Goal: Complete application form: Complete application form

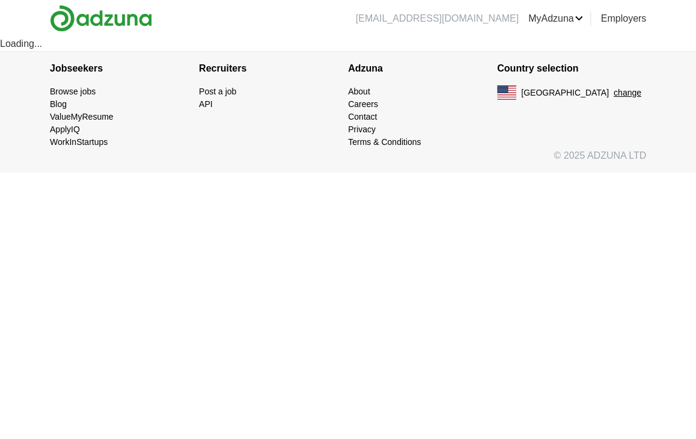
click at [505, 90] on img at bounding box center [506, 92] width 19 height 14
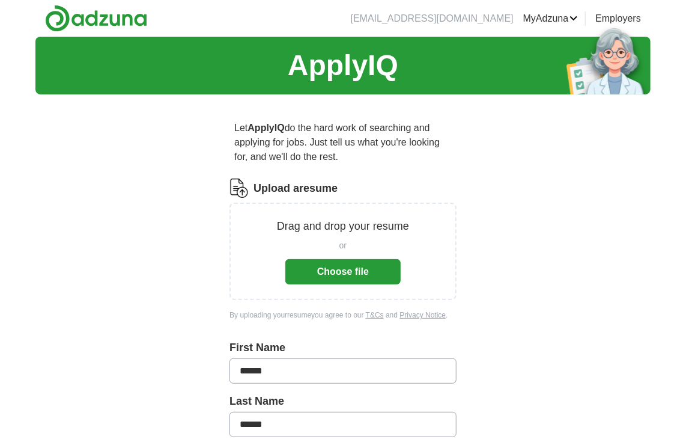
click at [355, 272] on button "Choose file" at bounding box center [343, 271] width 115 height 25
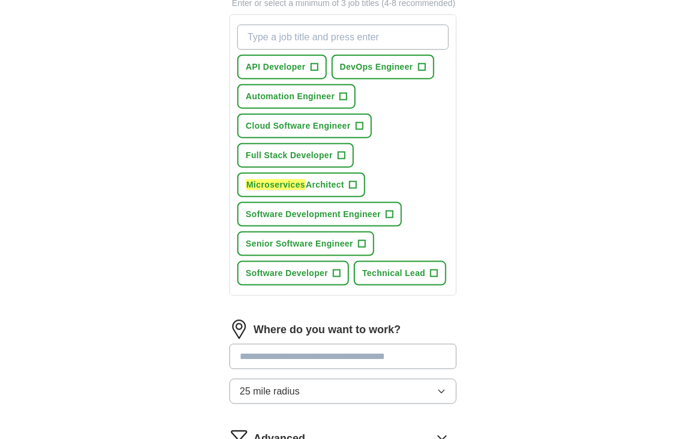
scroll to position [481, 0]
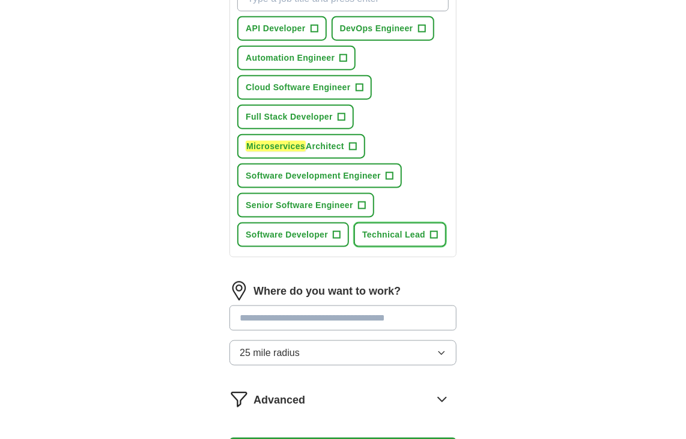
click at [433, 230] on span "+" at bounding box center [434, 235] width 7 height 10
click at [0, 0] on span "×" at bounding box center [0, 0] width 0 height 0
click at [336, 230] on span "+" at bounding box center [337, 235] width 7 height 10
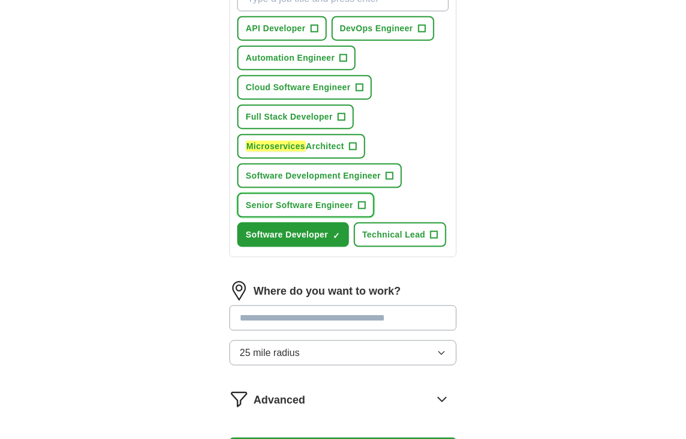
click at [361, 201] on span "+" at bounding box center [361, 206] width 7 height 10
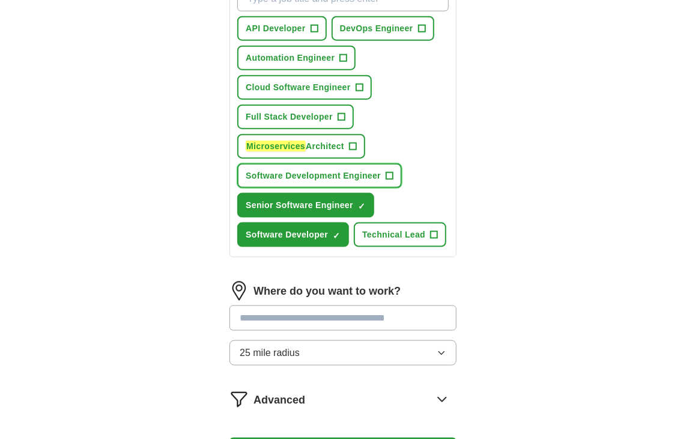
click at [387, 174] on span "+" at bounding box center [389, 176] width 7 height 10
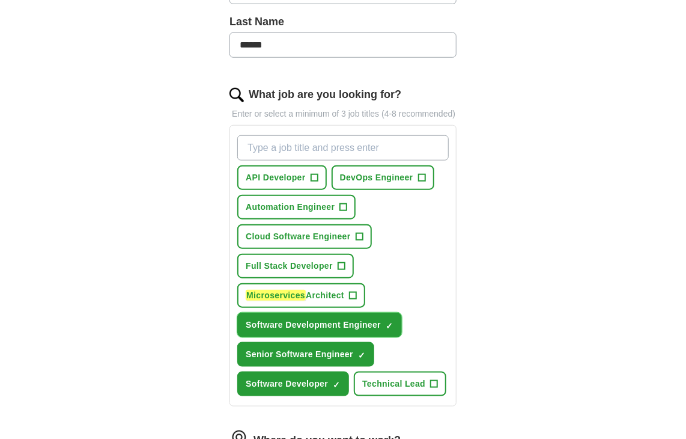
scroll to position [301, 0]
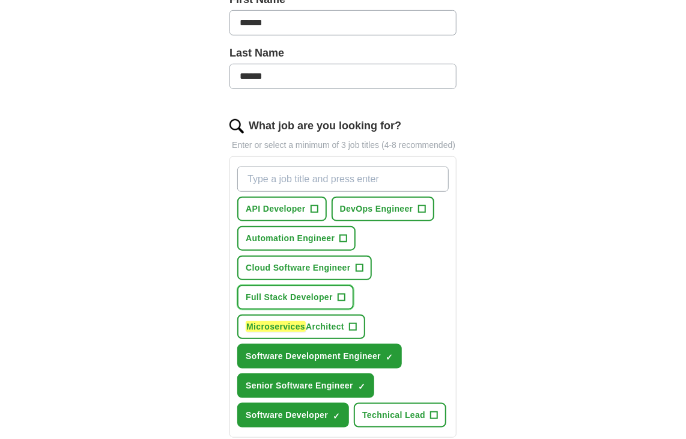
click at [338, 293] on span "+" at bounding box center [341, 298] width 7 height 10
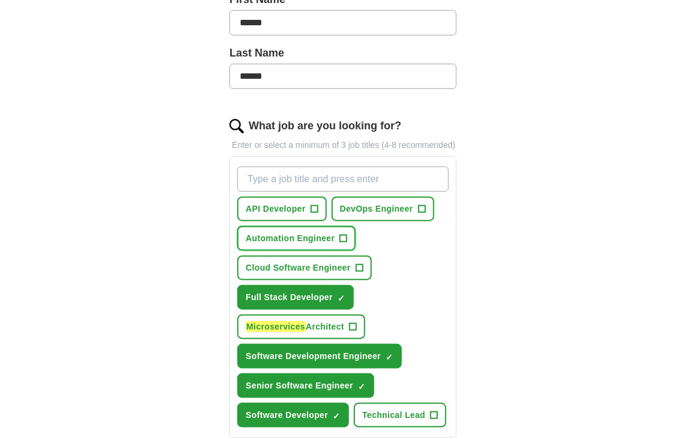
click at [343, 235] on span "+" at bounding box center [343, 239] width 7 height 10
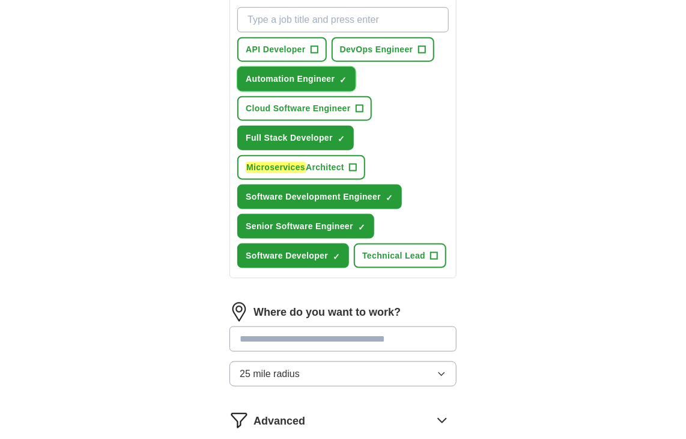
scroll to position [481, 0]
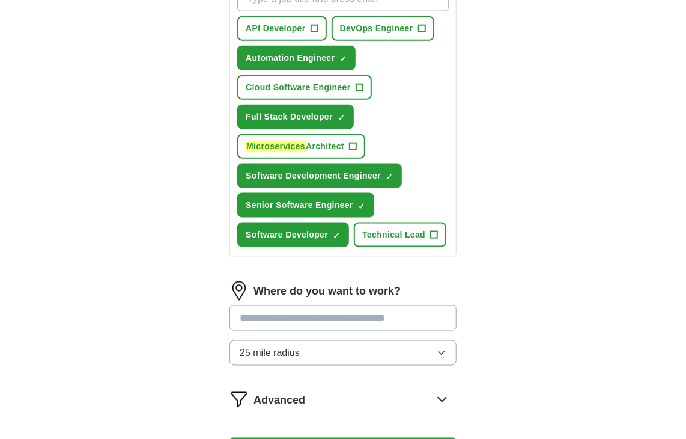
click at [363, 353] on button "25 mile radius" at bounding box center [343, 352] width 227 height 25
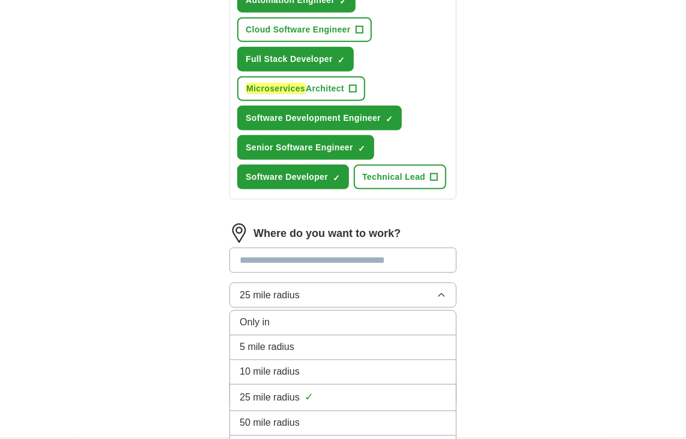
scroll to position [601, 0]
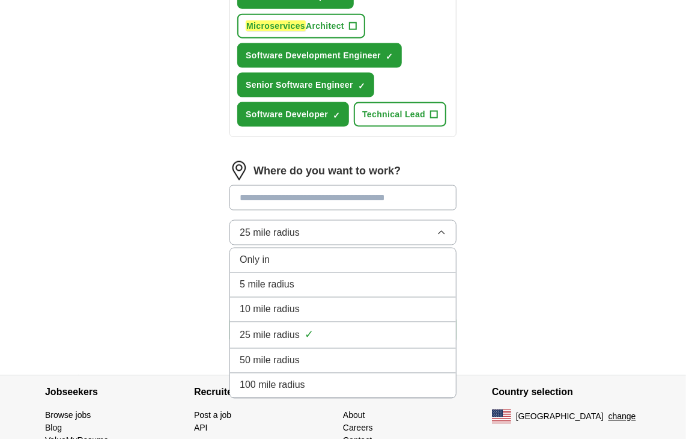
click at [276, 378] on span "100 mile radius" at bounding box center [273, 385] width 66 height 14
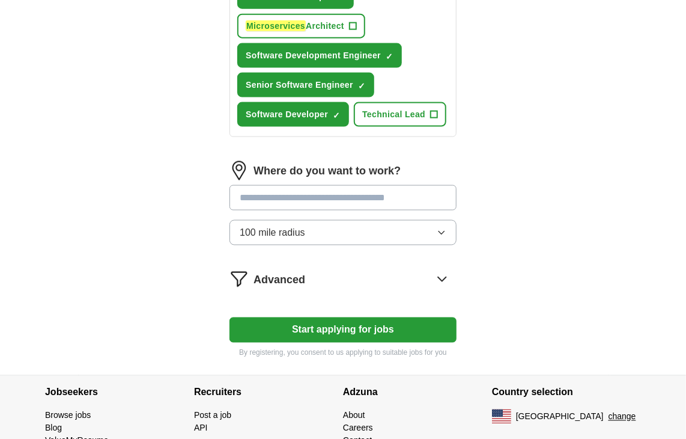
click at [287, 197] on input "text" at bounding box center [343, 197] width 227 height 25
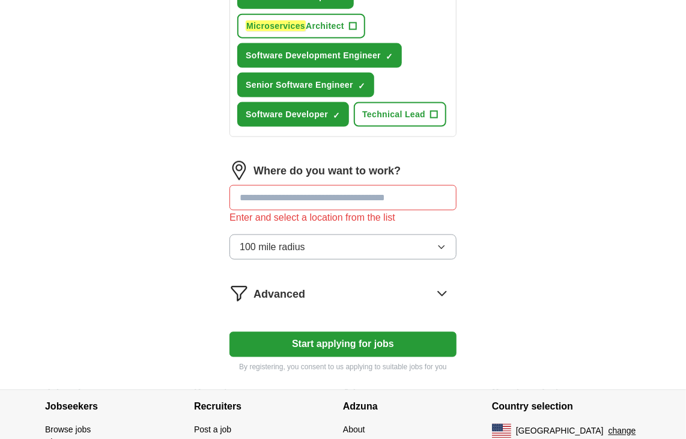
paste input "text"
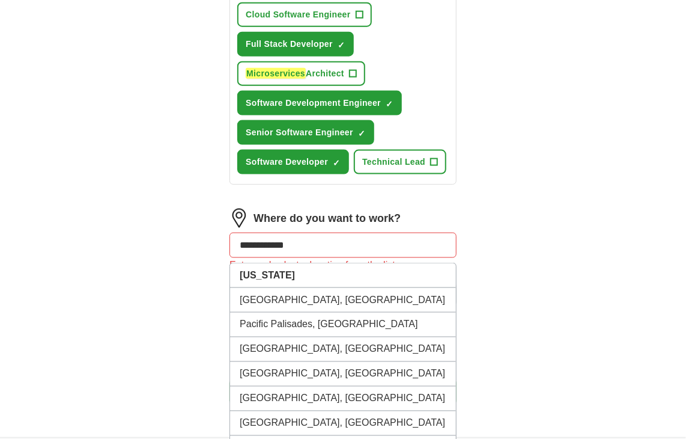
scroll to position [502, 0]
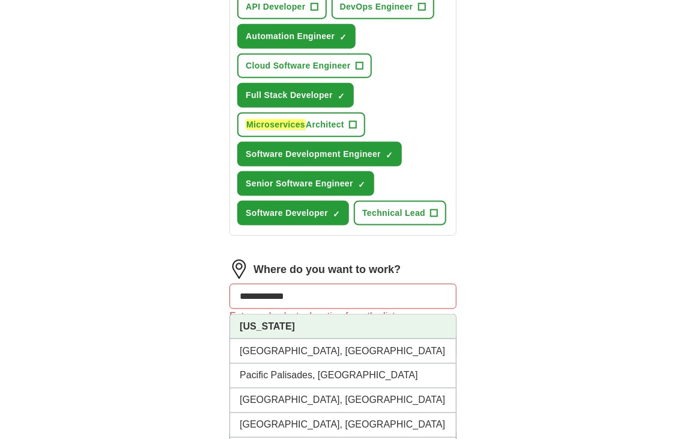
click at [285, 321] on strong "Pennsylvania" at bounding box center [267, 326] width 55 height 10
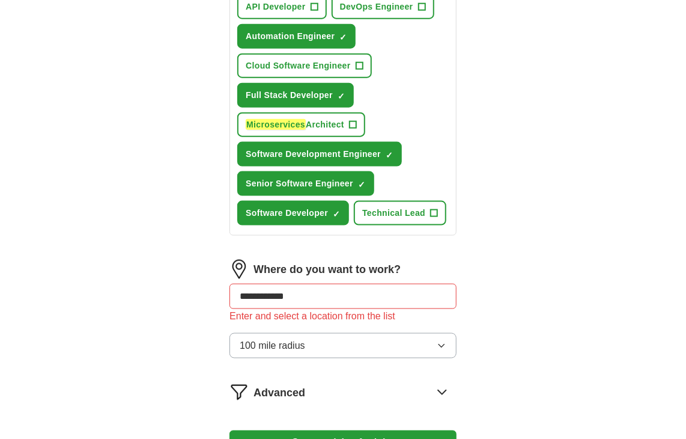
click at [536, 278] on div "**********" at bounding box center [342, 11] width 615 height 954
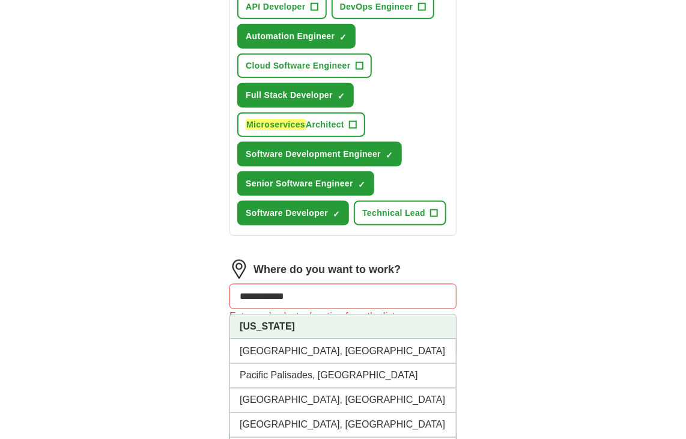
click at [319, 287] on input "**********" at bounding box center [343, 296] width 227 height 25
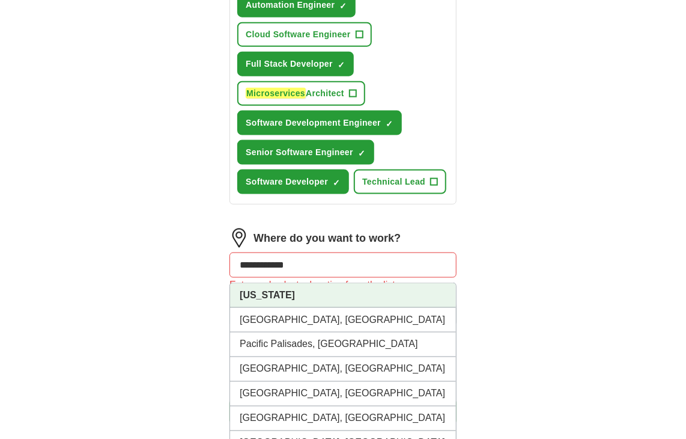
scroll to position [563, 0]
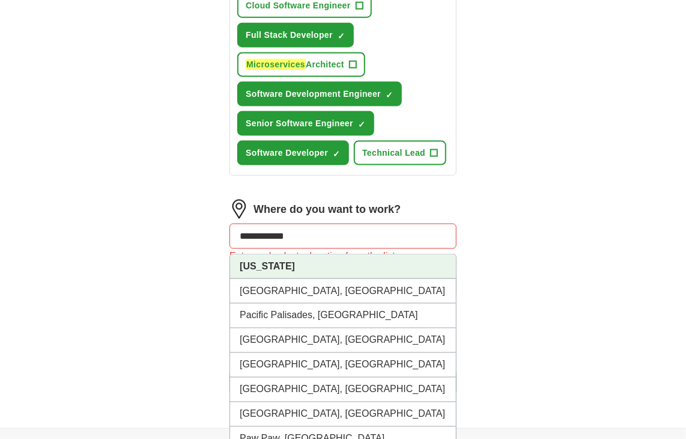
type input "**********"
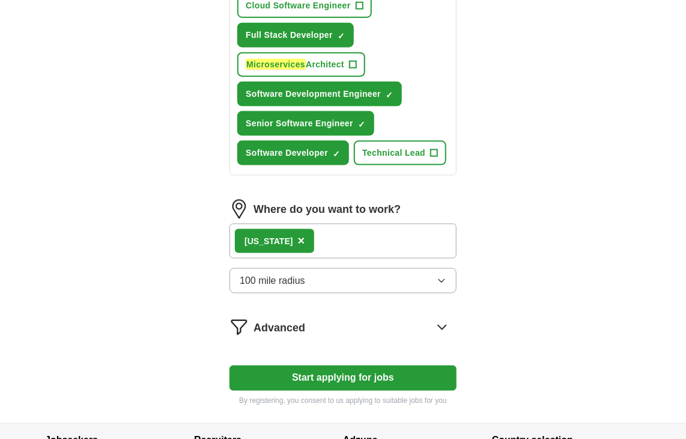
click at [426, 246] on div "Pennsylvania ×" at bounding box center [343, 241] width 227 height 35
click at [362, 239] on div "Pennsylvania ×" at bounding box center [343, 241] width 227 height 35
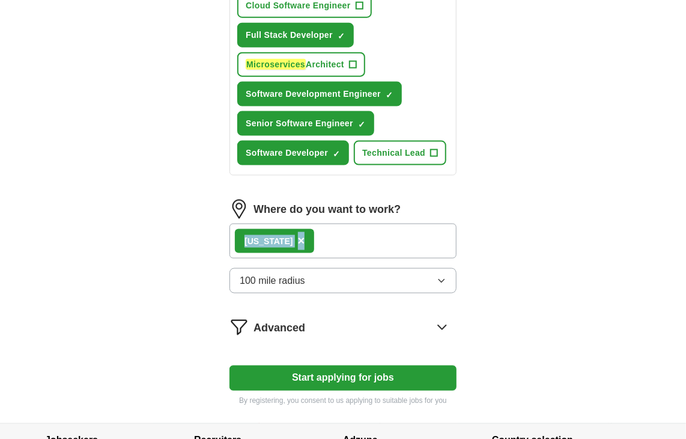
click at [370, 236] on div "Pennsylvania ×" at bounding box center [343, 241] width 227 height 35
click at [370, 234] on div "Pennsylvania ×" at bounding box center [343, 241] width 227 height 35
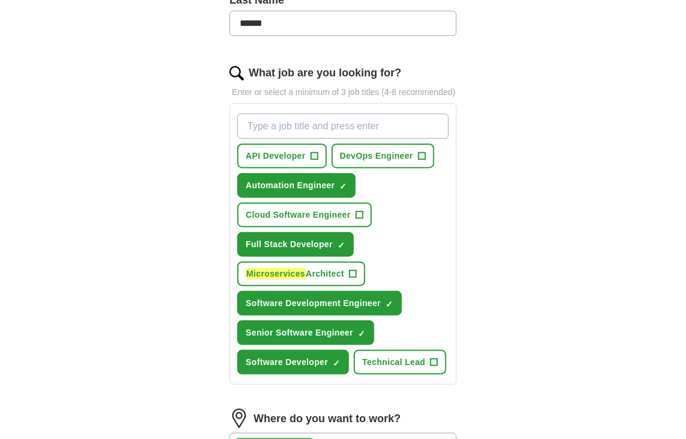
scroll to position [382, 0]
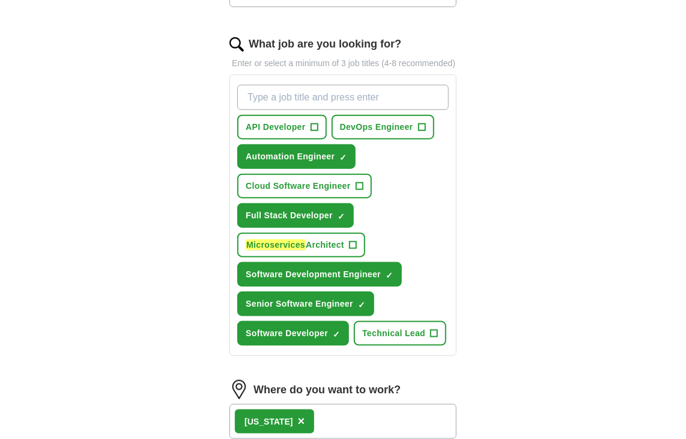
click at [297, 96] on input "What job are you looking for?" at bounding box center [343, 97] width 212 height 25
type input "back end"
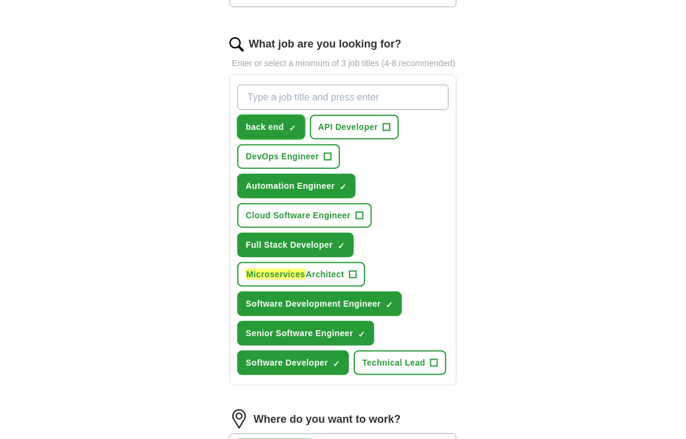
click at [0, 0] on span "×" at bounding box center [0, 0] width 0 height 0
click at [310, 97] on input "What job are you looking for?" at bounding box center [343, 97] width 212 height 25
paste input "Backend Developer"
type input "Backend Developer"
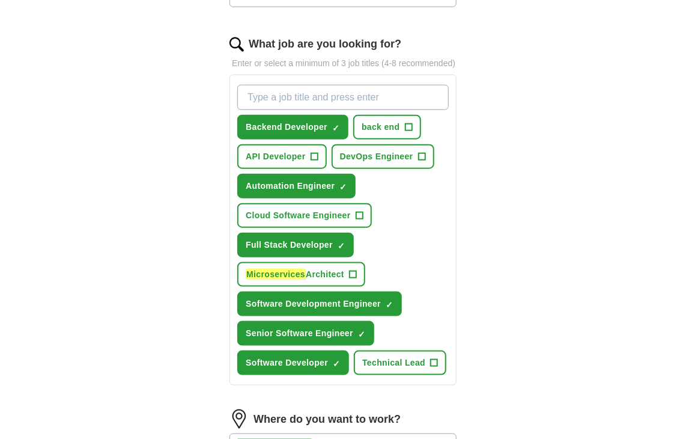
click at [375, 94] on input "What job are you looking for?" at bounding box center [343, 97] width 212 height 25
paste input "front end developer"
type input "front end developer"
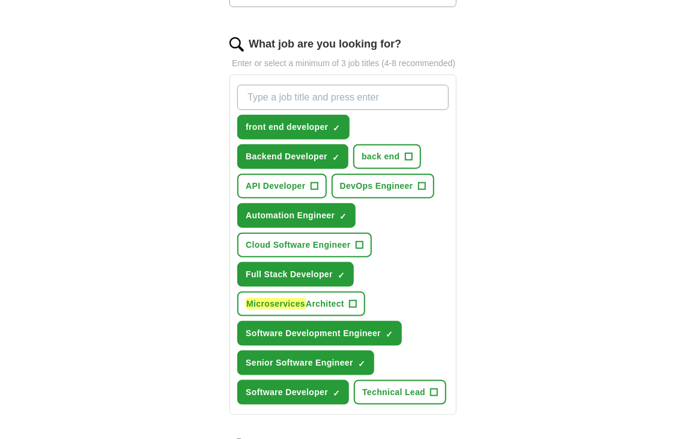
click at [358, 102] on input "What job are you looking for?" at bounding box center [343, 97] width 212 height 25
paste input "Java Developer"
type input "Java Developer"
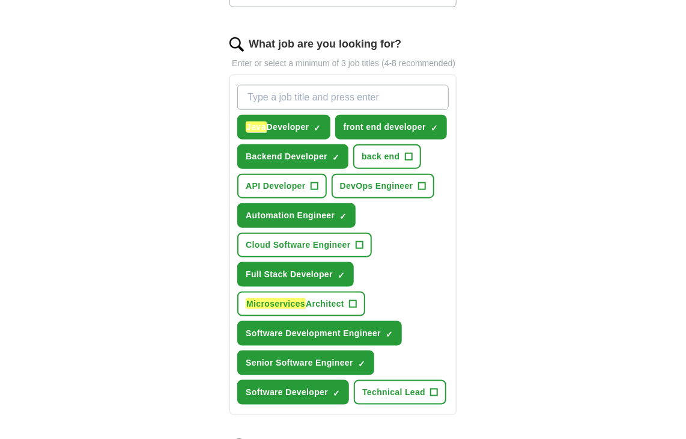
click at [331, 101] on input "What job are you looking for?" at bounding box center [343, 97] width 212 height 25
paste input "software devloper"
type input "software devloper"
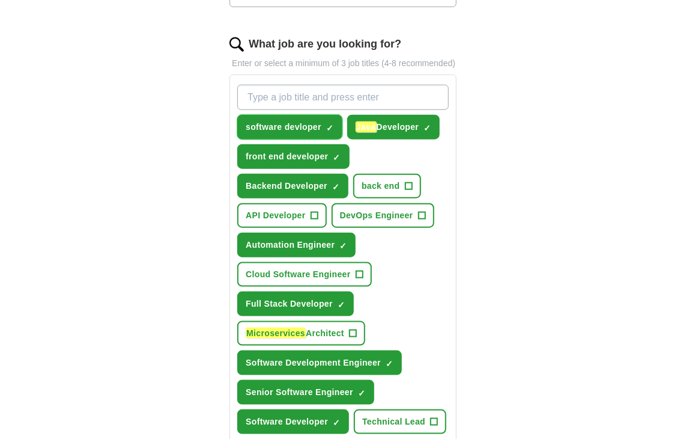
drag, startPoint x: 331, startPoint y: 123, endPoint x: 395, endPoint y: 128, distance: 64.5
click at [0, 0] on span "×" at bounding box center [0, 0] width 0 height 0
click at [328, 91] on input "What job are you looking for?" at bounding box center [343, 97] width 212 height 25
paste input "software"
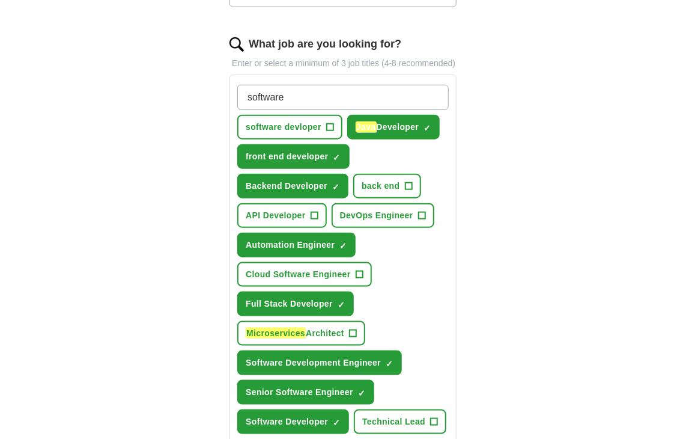
type input "software"
click at [548, 136] on div "ApplyIQ Let ApplyIQ do the hard work of searching and applying for jobs. Just t…" at bounding box center [342, 172] width 615 height 1037
click at [341, 97] on input "software" at bounding box center [343, 97] width 212 height 25
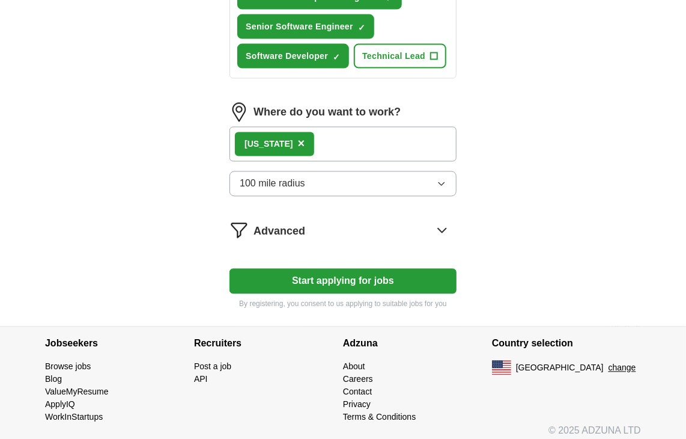
scroll to position [750, 0]
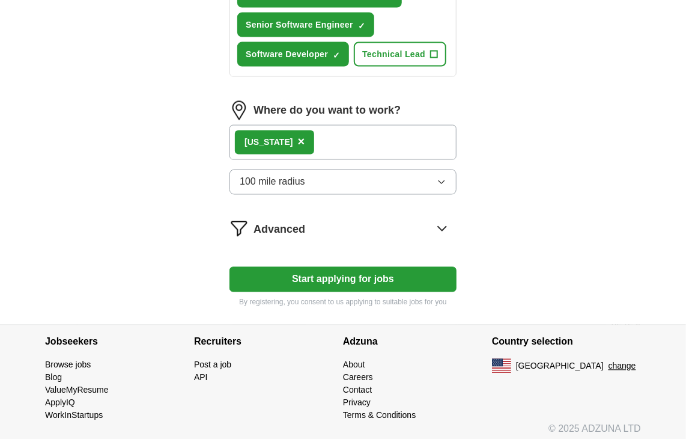
click at [446, 222] on icon at bounding box center [442, 228] width 19 height 19
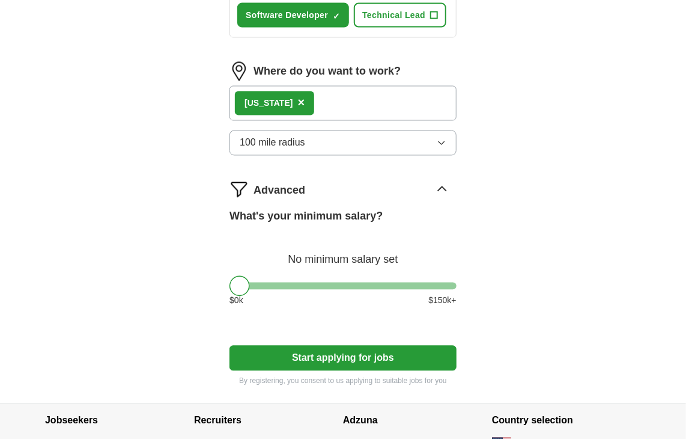
scroll to position [810, 0]
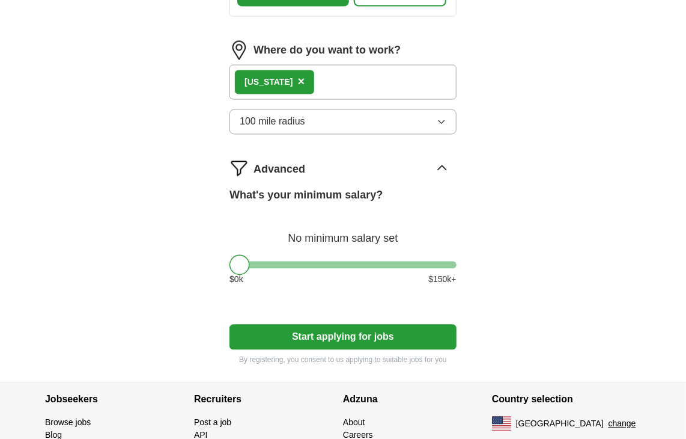
click at [344, 329] on button "Start applying for jobs" at bounding box center [343, 337] width 227 height 25
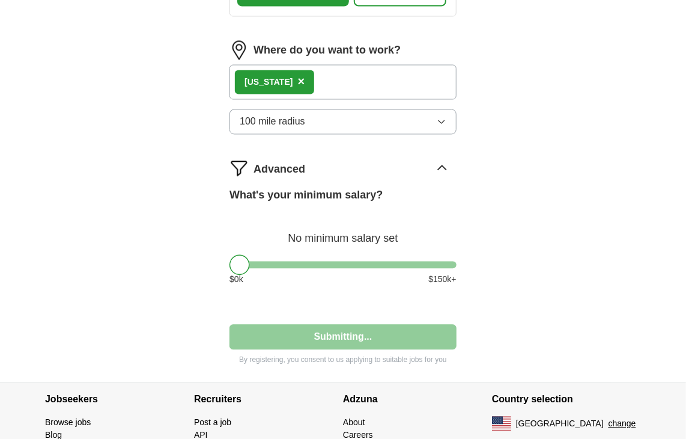
select select "**"
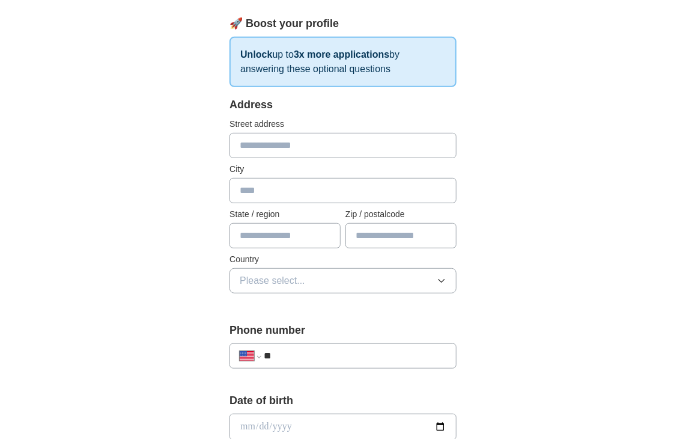
scroll to position [180, 0]
click at [315, 147] on input "text" at bounding box center [343, 144] width 227 height 25
type input "**********"
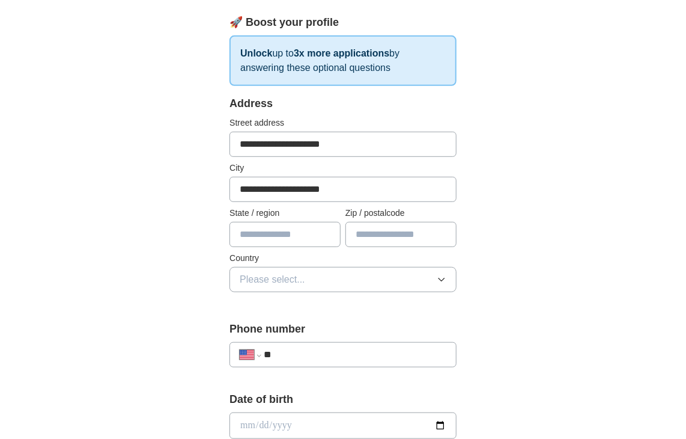
type input "**"
type input "*****"
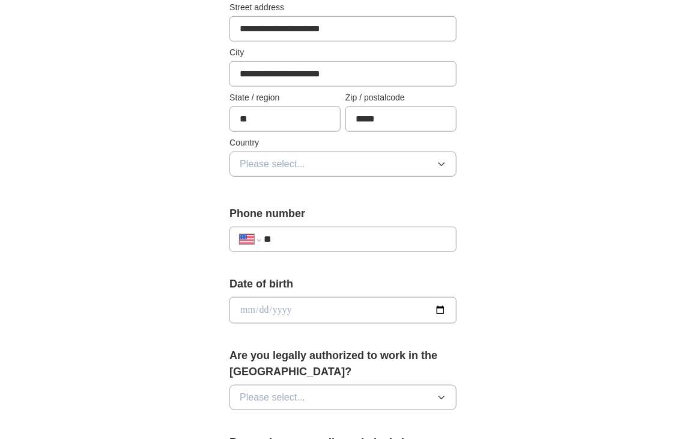
scroll to position [301, 0]
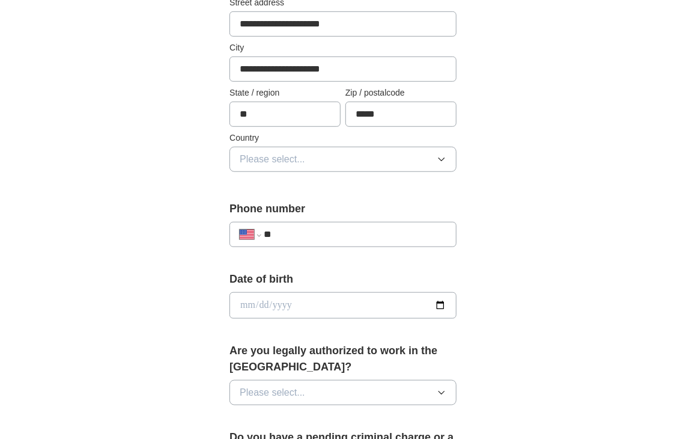
click at [281, 162] on span "Please select..." at bounding box center [273, 159] width 66 height 14
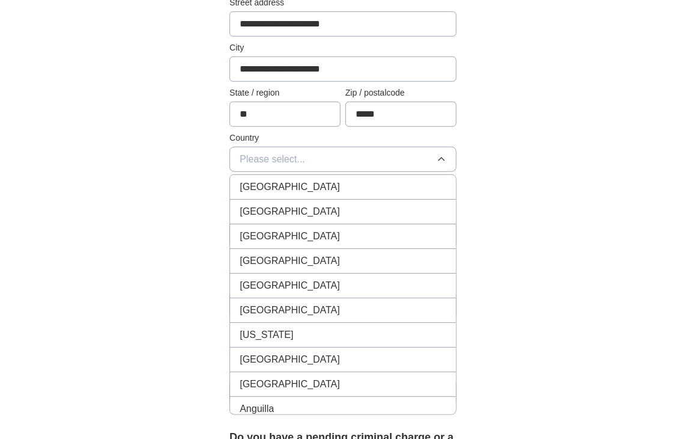
click at [285, 212] on span "United States" at bounding box center [290, 211] width 100 height 14
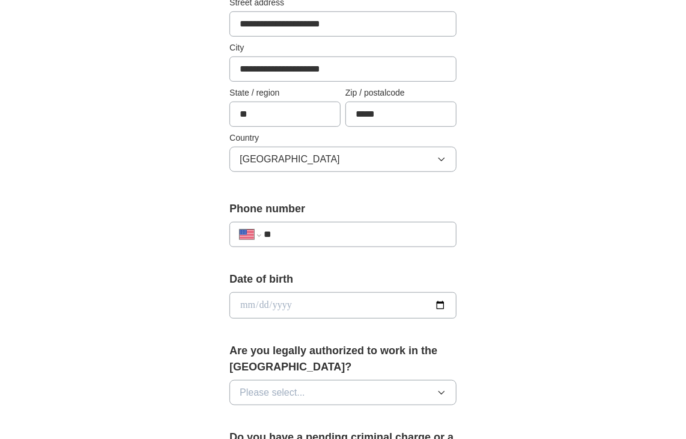
click at [332, 236] on input "**" at bounding box center [355, 234] width 183 height 14
click at [343, 224] on div "**********" at bounding box center [343, 234] width 227 height 25
click at [347, 236] on input "**" at bounding box center [355, 234] width 183 height 14
paste input "**********"
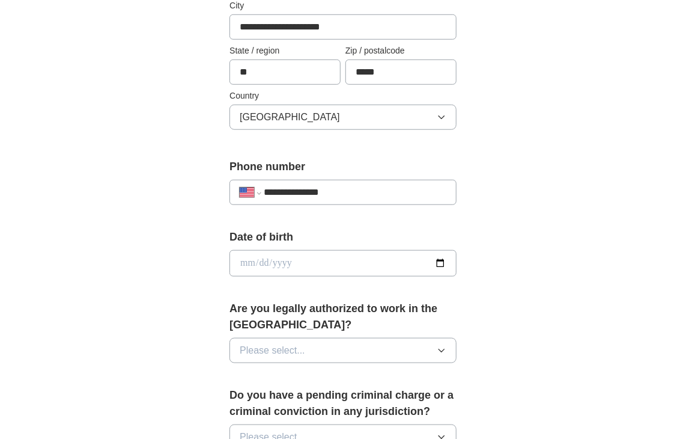
scroll to position [421, 0]
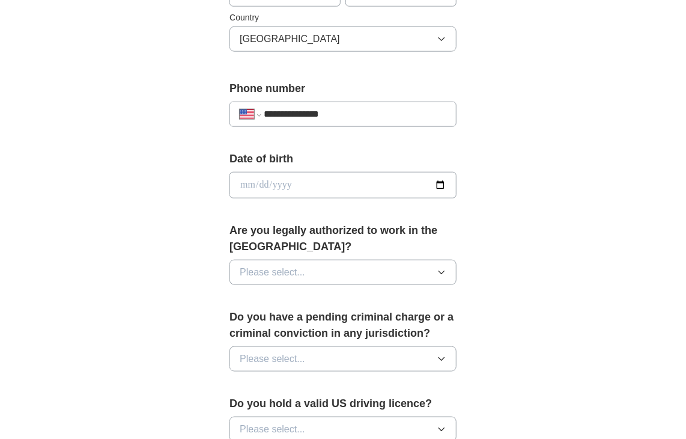
type input "**********"
click at [441, 183] on input "date" at bounding box center [343, 185] width 227 height 26
type input "**********"
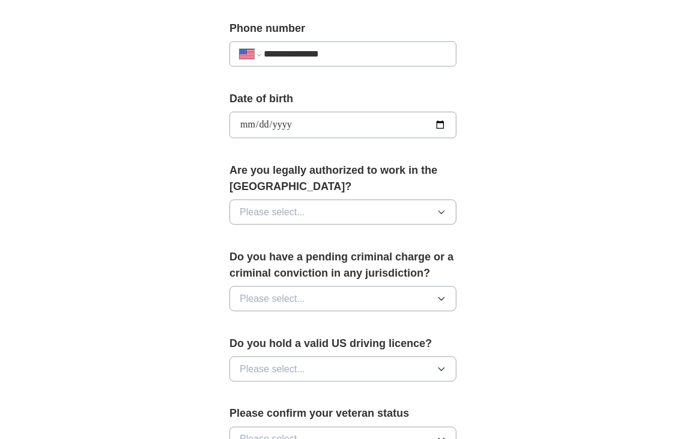
click at [365, 214] on button "Please select..." at bounding box center [343, 212] width 227 height 25
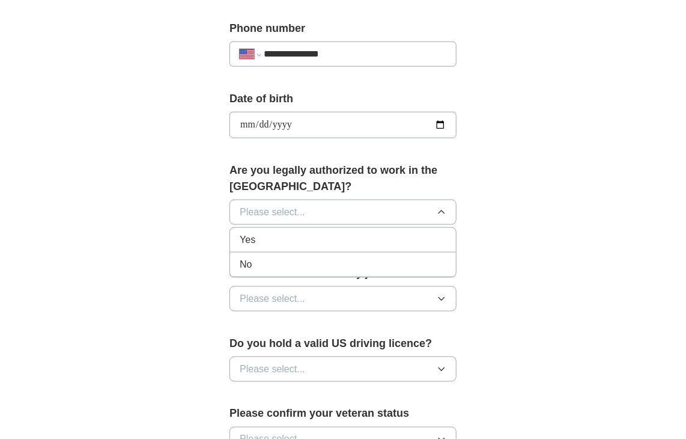
click at [300, 242] on div "Yes" at bounding box center [343, 240] width 207 height 14
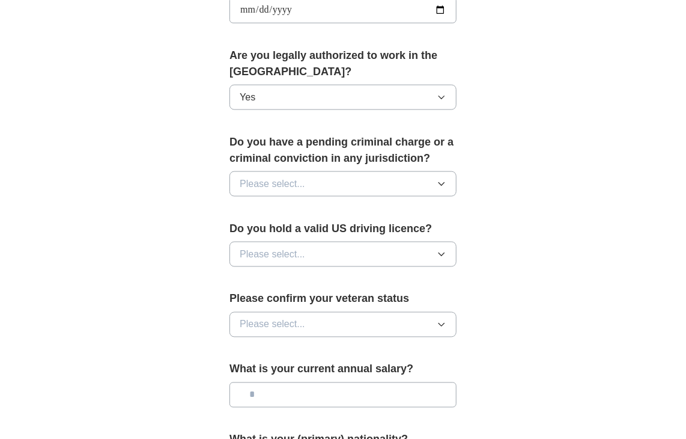
scroll to position [601, 0]
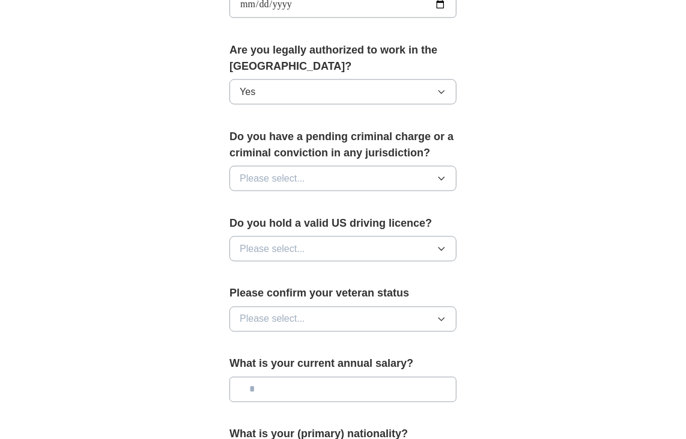
click at [308, 174] on button "Please select..." at bounding box center [343, 178] width 227 height 25
click at [296, 231] on div "No" at bounding box center [343, 231] width 207 height 14
click at [293, 251] on span "Please select..." at bounding box center [273, 249] width 66 height 14
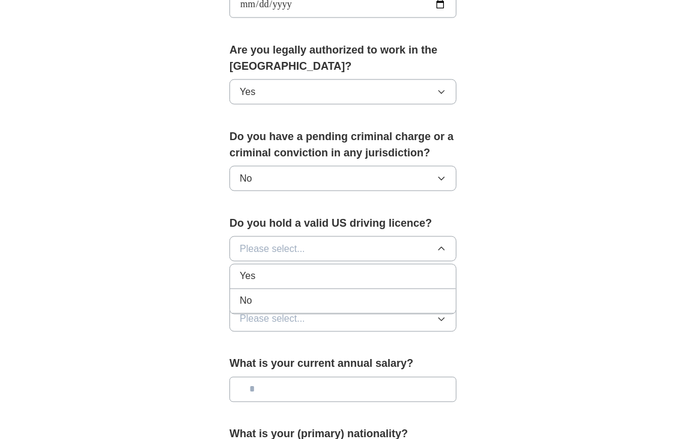
click at [289, 273] on div "Yes" at bounding box center [343, 276] width 207 height 14
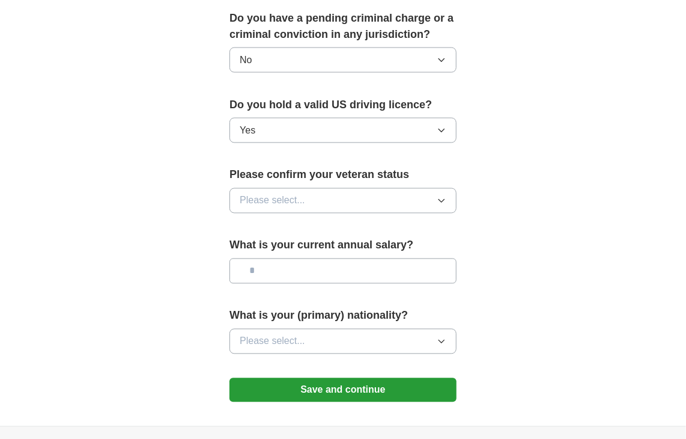
scroll to position [721, 0]
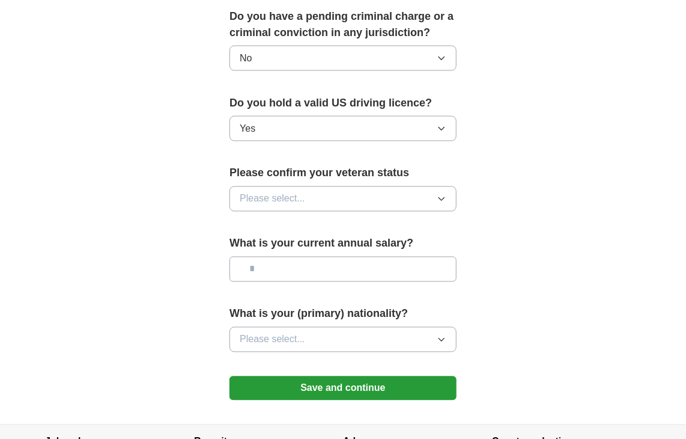
click at [341, 195] on button "Please select..." at bounding box center [343, 198] width 227 height 25
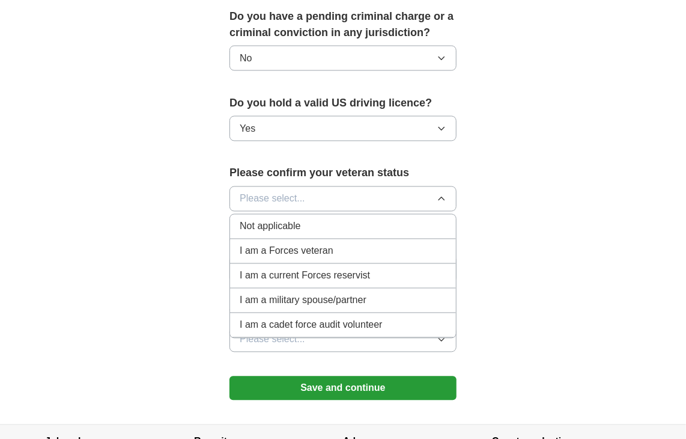
click at [278, 224] on span "Not applicable" at bounding box center [270, 226] width 61 height 14
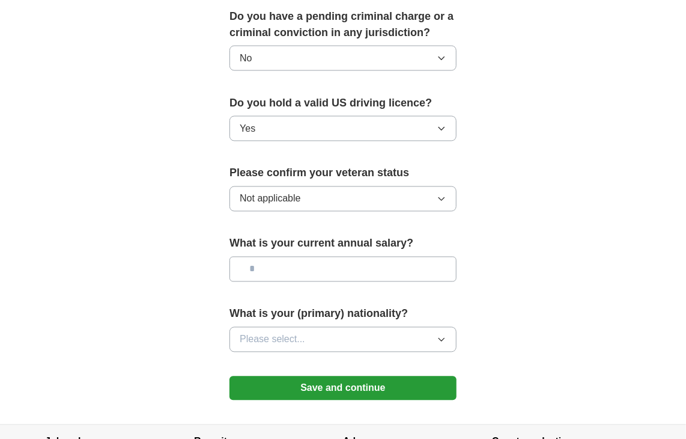
click at [292, 269] on input "text" at bounding box center [343, 269] width 227 height 25
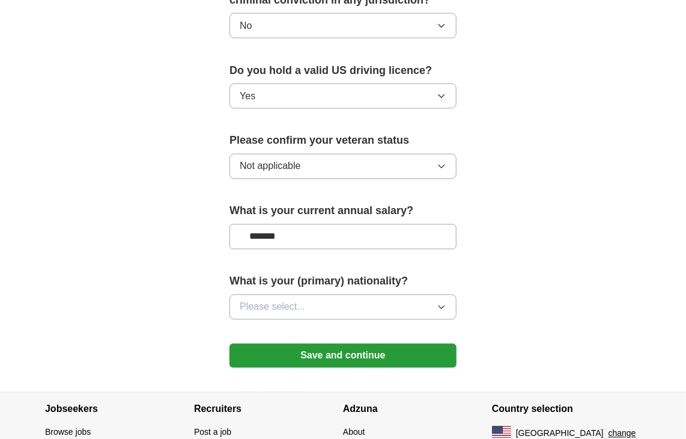
scroll to position [781, 0]
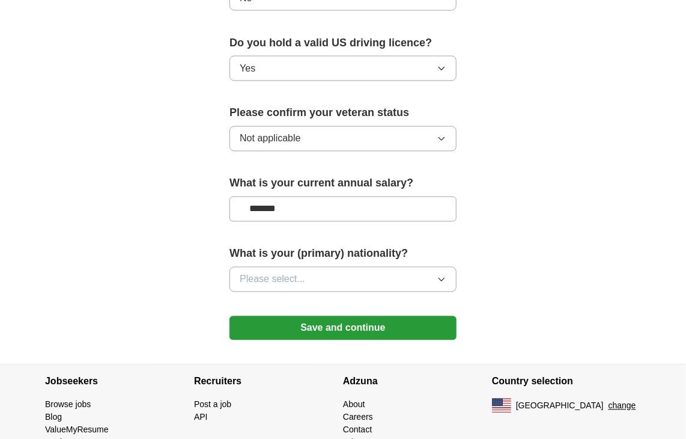
type input "*******"
click at [298, 282] on span "Please select..." at bounding box center [273, 279] width 66 height 14
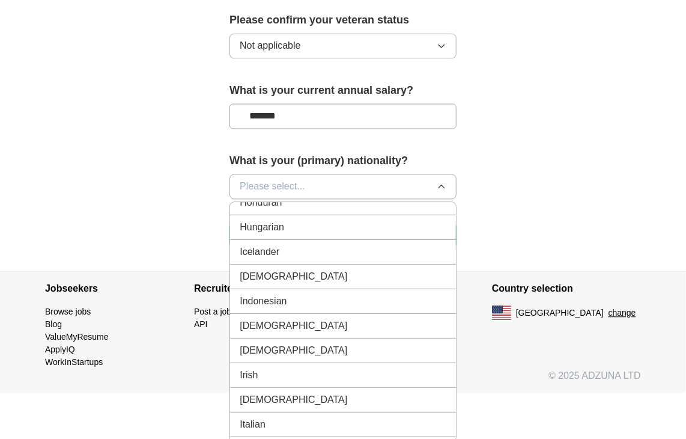
scroll to position [1923, 0]
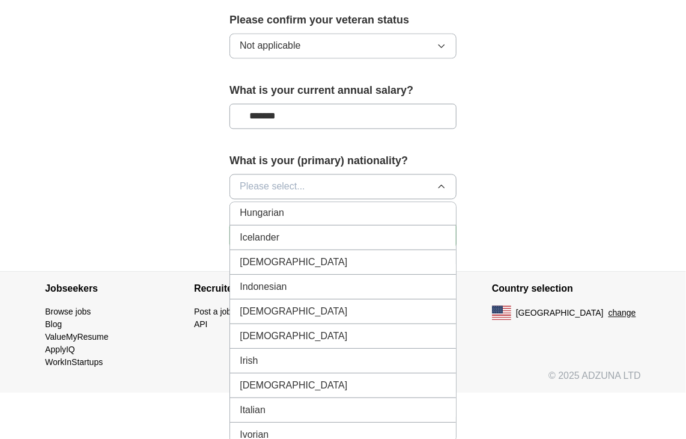
click at [255, 255] on span "Indian" at bounding box center [294, 262] width 108 height 14
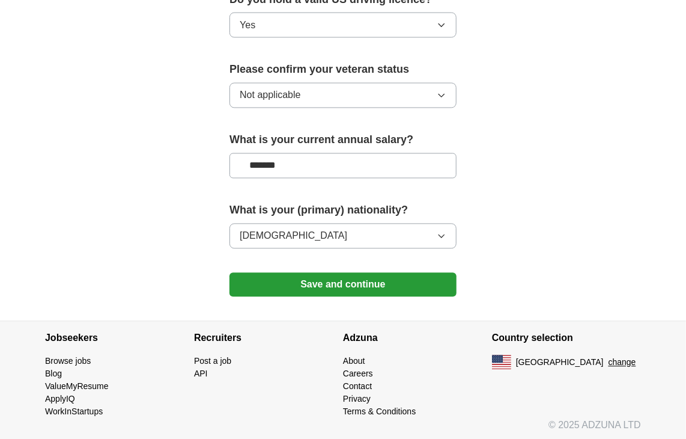
click at [341, 287] on button "Save and continue" at bounding box center [343, 285] width 227 height 24
